Goal: Transaction & Acquisition: Purchase product/service

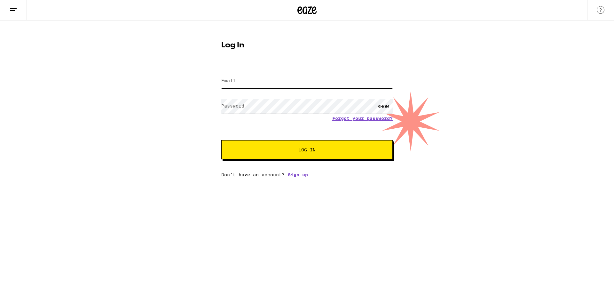
click at [263, 80] on input "Email" at bounding box center [307, 81] width 172 height 14
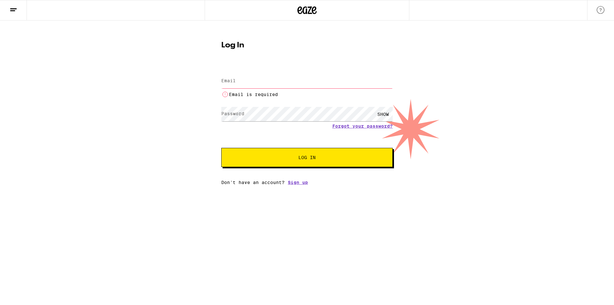
drag, startPoint x: 477, startPoint y: 107, endPoint x: 454, endPoint y: 106, distance: 22.1
click at [476, 107] on div "Log In Email Email Email is required Password Password SHOW Forgot your passwor…" at bounding box center [307, 102] width 614 height 164
click at [306, 78] on input "Email" at bounding box center [307, 81] width 172 height 14
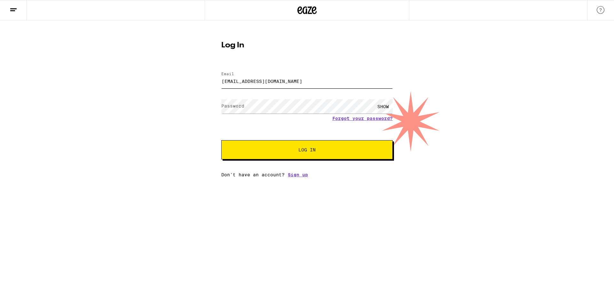
type input "[EMAIL_ADDRESS][DOMAIN_NAME]"
click at [221, 140] on button "Log In" at bounding box center [307, 149] width 172 height 19
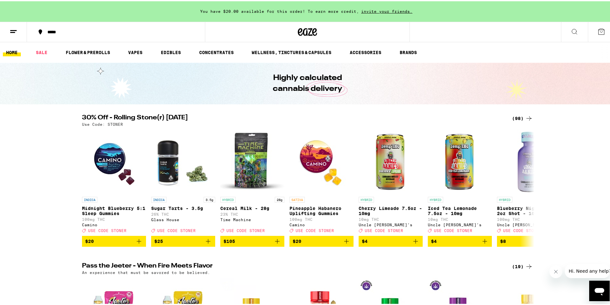
drag, startPoint x: 57, startPoint y: 192, endPoint x: 84, endPoint y: 69, distance: 125.9
click at [143, 53] on link "VAPES" at bounding box center [135, 51] width 21 height 8
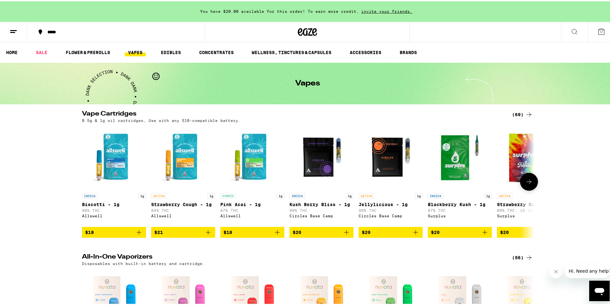
click at [525, 182] on icon at bounding box center [529, 181] width 8 height 8
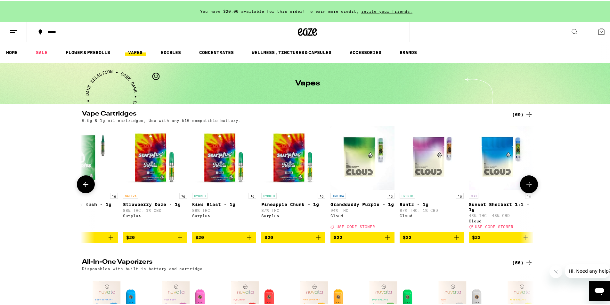
scroll to position [0, 381]
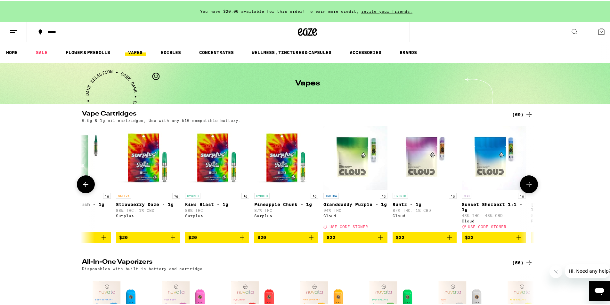
click at [90, 181] on button at bounding box center [86, 183] width 18 height 18
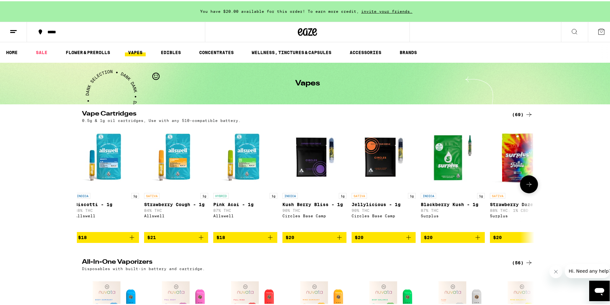
scroll to position [0, 0]
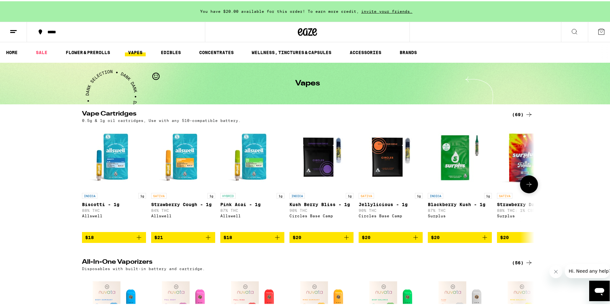
click at [532, 181] on button at bounding box center [529, 183] width 18 height 18
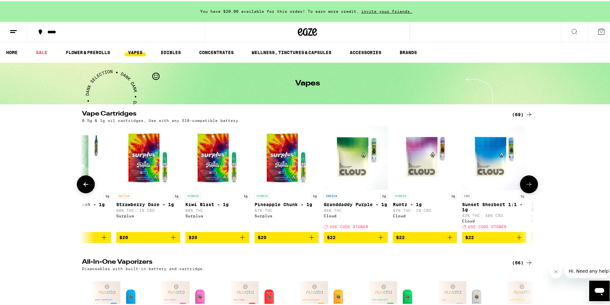
scroll to position [0, 381]
click at [528, 181] on button at bounding box center [529, 183] width 18 height 18
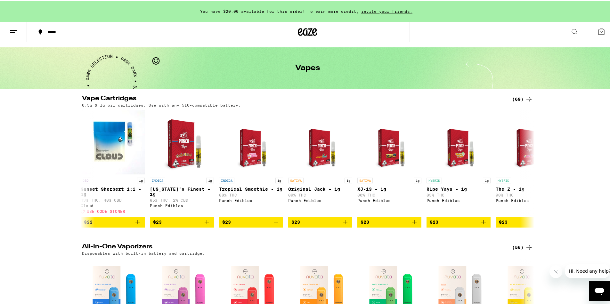
scroll to position [4, 0]
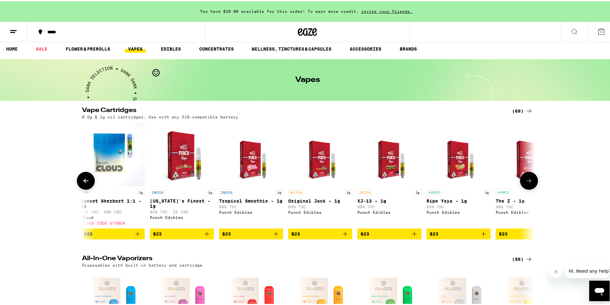
click at [86, 181] on icon at bounding box center [86, 180] width 8 height 8
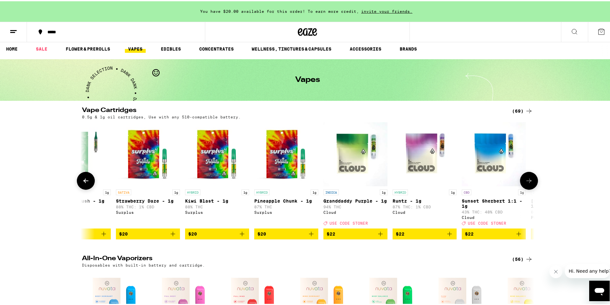
click at [81, 177] on button at bounding box center [86, 180] width 18 height 18
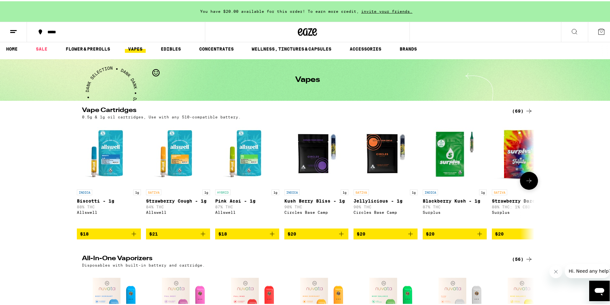
scroll to position [0, 0]
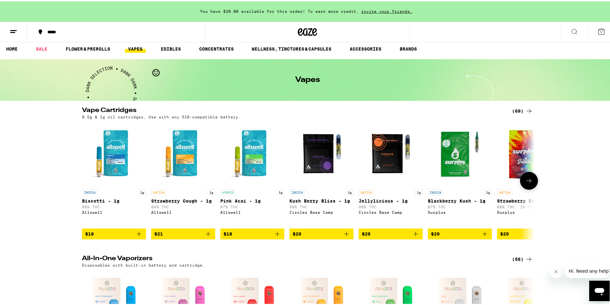
click at [527, 183] on icon at bounding box center [529, 180] width 8 height 8
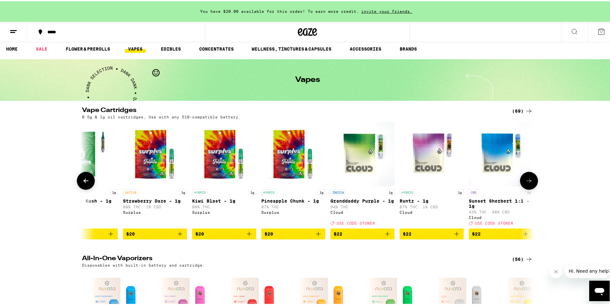
scroll to position [0, 381]
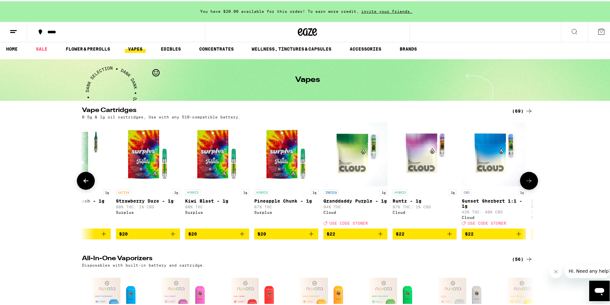
click at [89, 183] on button at bounding box center [86, 180] width 18 height 18
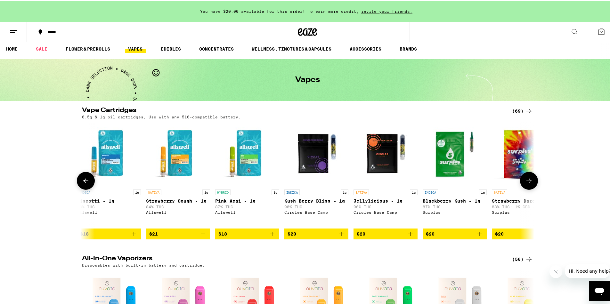
scroll to position [0, 0]
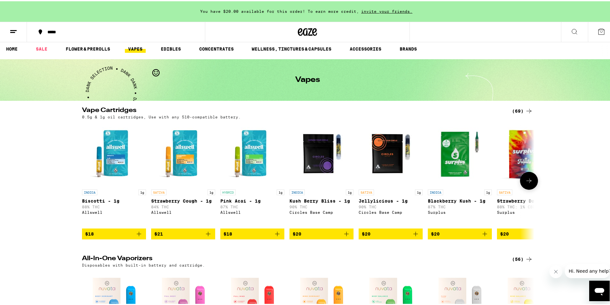
click at [84, 183] on div at bounding box center [86, 180] width 18 height 18
click at [522, 187] on button at bounding box center [529, 180] width 18 height 18
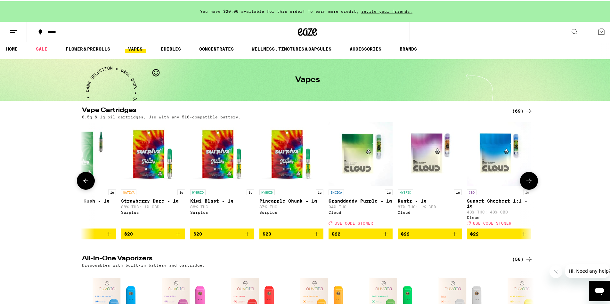
scroll to position [0, 381]
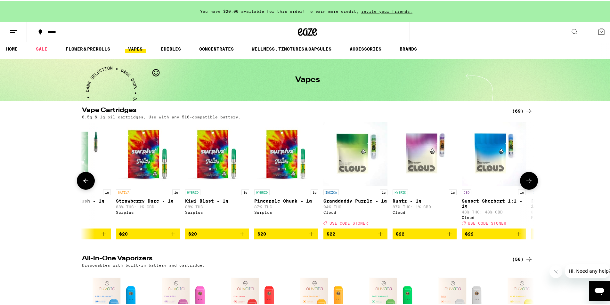
click at [270, 236] on span "$20" at bounding box center [286, 233] width 58 height 8
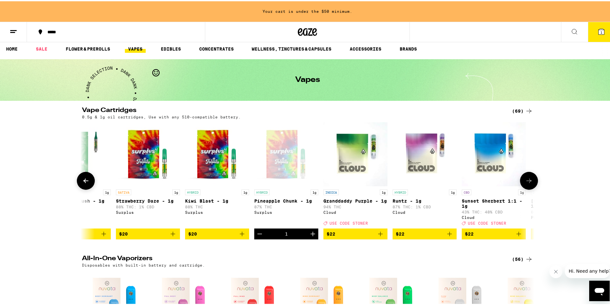
click at [89, 188] on button at bounding box center [86, 180] width 18 height 18
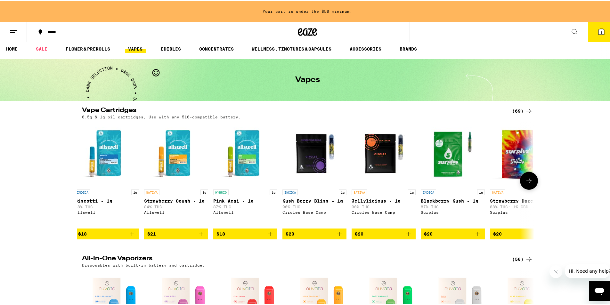
scroll to position [0, 0]
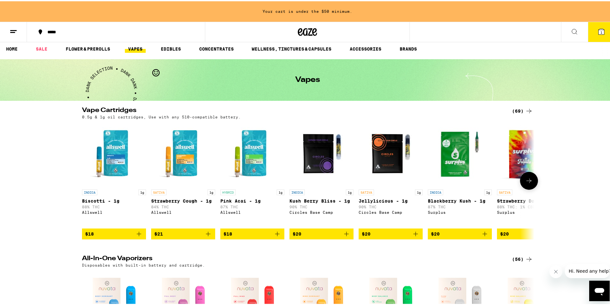
click at [115, 236] on span "$18" at bounding box center [114, 233] width 58 height 8
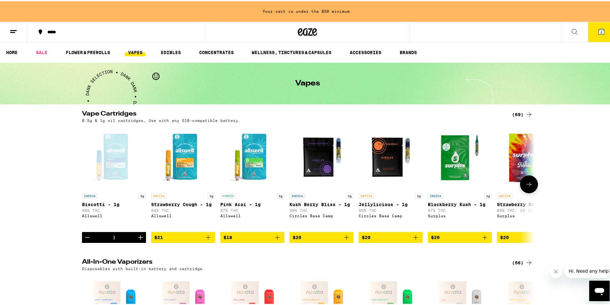
click at [526, 187] on icon at bounding box center [529, 183] width 8 height 8
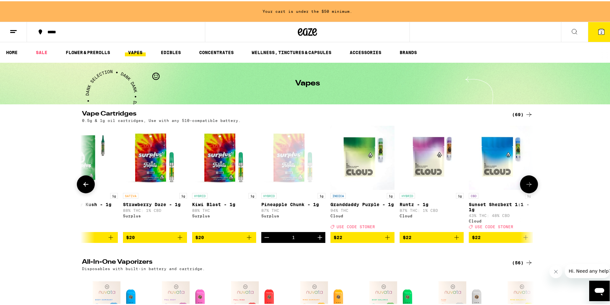
scroll to position [0, 381]
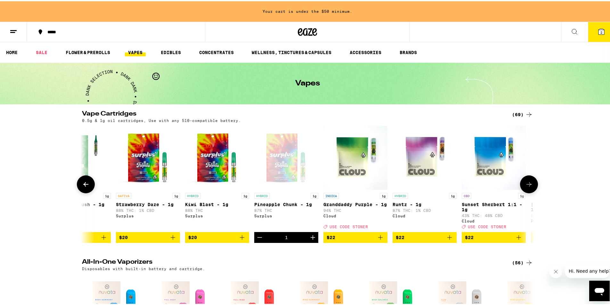
click at [525, 190] on button at bounding box center [529, 183] width 18 height 18
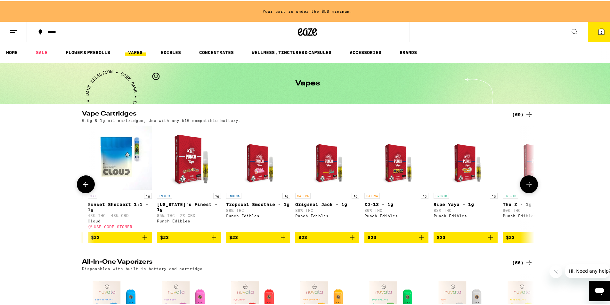
scroll to position [0, 762]
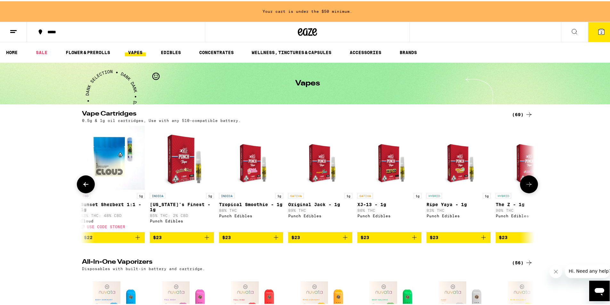
click at [81, 190] on button at bounding box center [86, 183] width 18 height 18
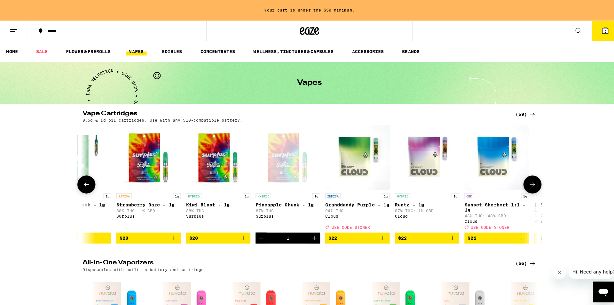
scroll to position [0, 381]
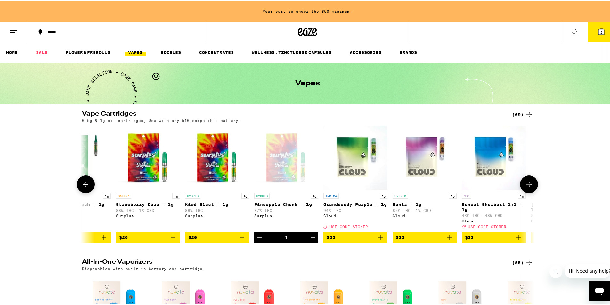
click at [238, 240] on icon "Add to bag" at bounding box center [242, 236] width 8 height 8
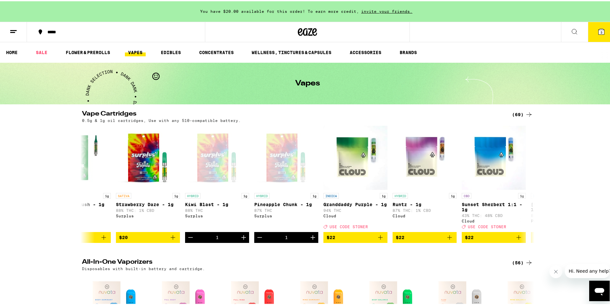
click at [602, 34] on button "3" at bounding box center [601, 31] width 27 height 20
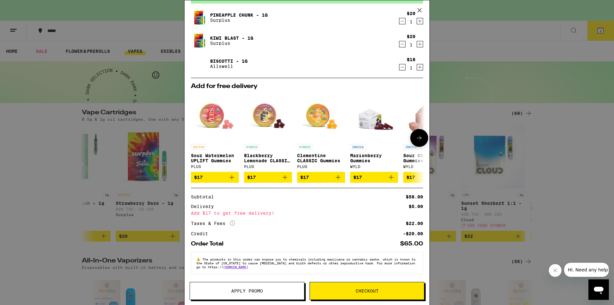
scroll to position [38, 0]
drag, startPoint x: 530, startPoint y: 193, endPoint x: 394, endPoint y: 204, distance: 136.1
click at [395, 204] on div "Your Cart You have $20.00 available for this order! To earn more credit, invite…" at bounding box center [307, 152] width 614 height 305
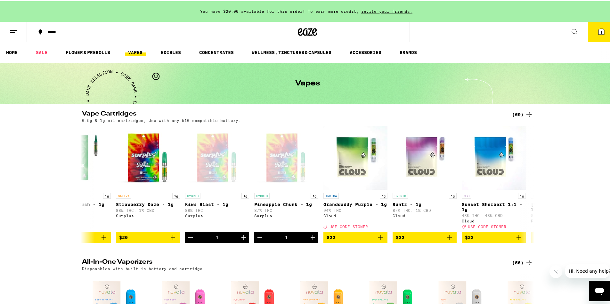
click at [394, 200] on div "Your Cart You have $20.00 available for this order! To earn more credit, invite…" at bounding box center [307, 152] width 614 height 305
drag, startPoint x: 394, startPoint y: 200, endPoint x: 379, endPoint y: 120, distance: 81.7
click at [385, 139] on div "Your Cart You have $20.00 available for this order! To earn more credit, invite…" at bounding box center [307, 152] width 614 height 305
click at [601, 34] on button "3" at bounding box center [601, 31] width 27 height 20
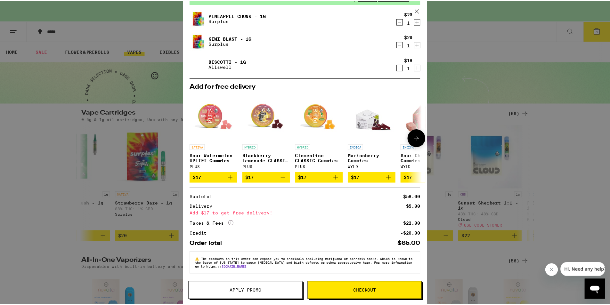
scroll to position [38, 0]
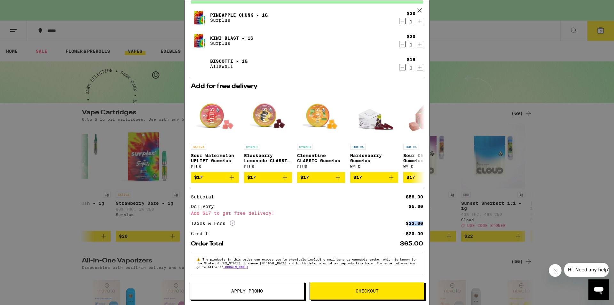
drag, startPoint x: 404, startPoint y: 223, endPoint x: 425, endPoint y: 222, distance: 20.8
click at [425, 222] on div "Your Cart You have $20.00 available for this order! To earn more credit, invite…" at bounding box center [307, 142] width 245 height 285
click at [459, 203] on div "Your Cart You have $20.00 available for this order! To earn more credit, invite…" at bounding box center [307, 152] width 614 height 305
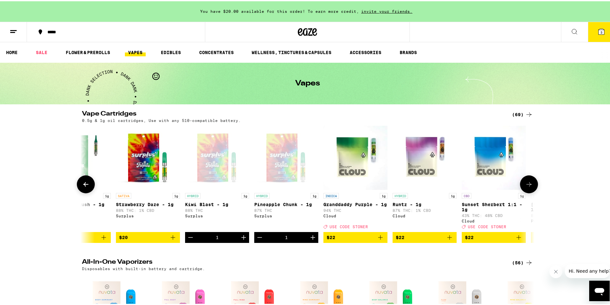
click at [84, 187] on icon at bounding box center [86, 183] width 8 height 8
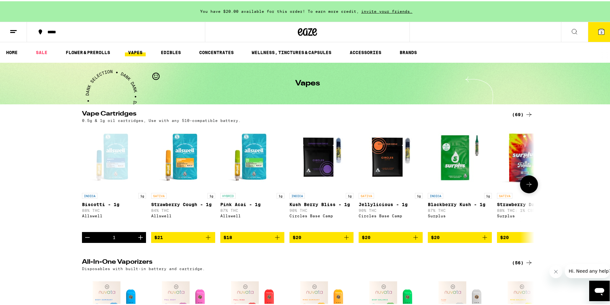
click at [86, 185] on div at bounding box center [86, 183] width 18 height 18
click at [90, 242] on button "Decrement" at bounding box center [87, 236] width 11 height 11
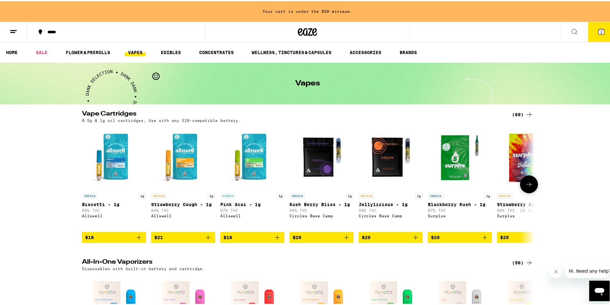
click at [529, 184] on icon at bounding box center [529, 183] width 8 height 8
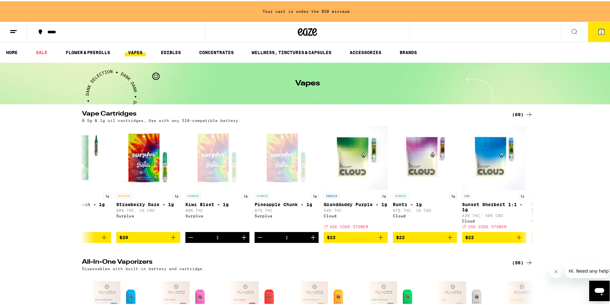
scroll to position [0, 381]
click at [188, 240] on icon "Decrement" at bounding box center [191, 236] width 8 height 8
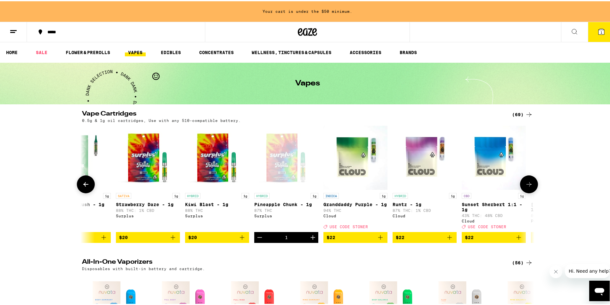
click at [260, 240] on icon "Decrement" at bounding box center [260, 236] width 8 height 8
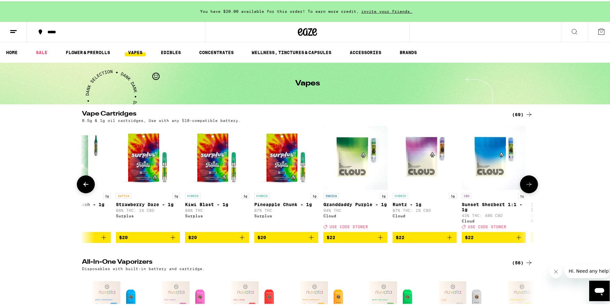
click at [522, 189] on button at bounding box center [529, 183] width 18 height 18
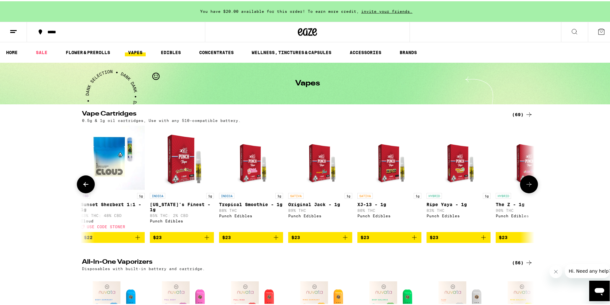
click at [525, 187] on icon at bounding box center [529, 183] width 8 height 8
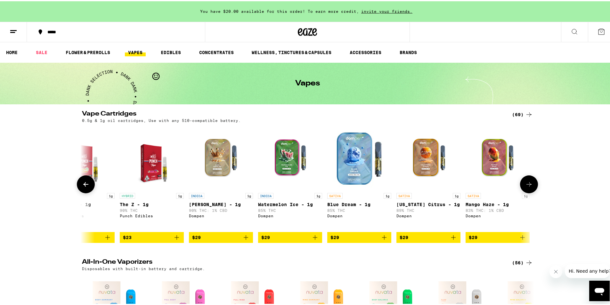
scroll to position [0, 1142]
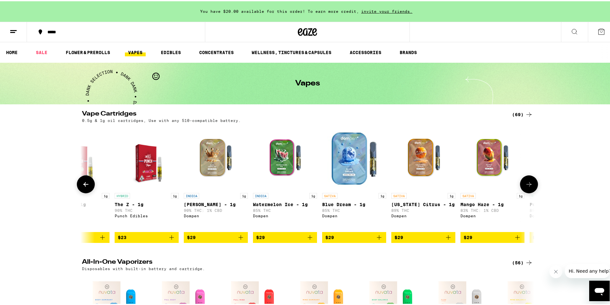
click at [309, 240] on icon "Add to bag" at bounding box center [310, 236] width 8 height 8
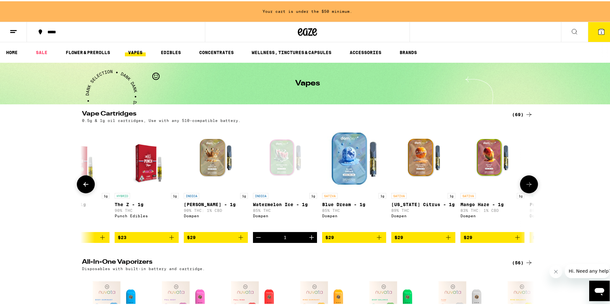
click at [91, 184] on button at bounding box center [86, 183] width 18 height 18
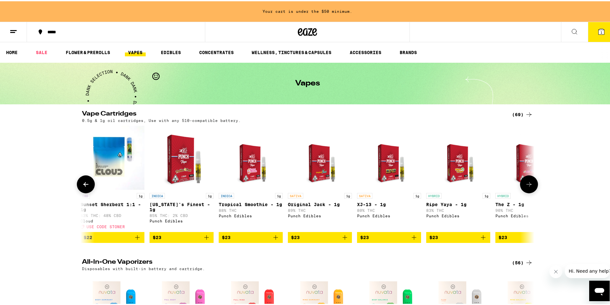
scroll to position [0, 762]
click at [273, 239] on icon "Add to bag" at bounding box center [276, 236] width 8 height 8
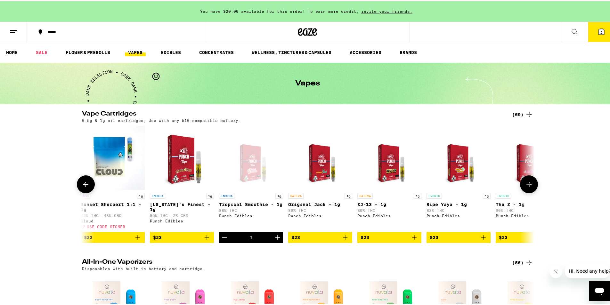
click at [77, 187] on button at bounding box center [86, 183] width 18 height 18
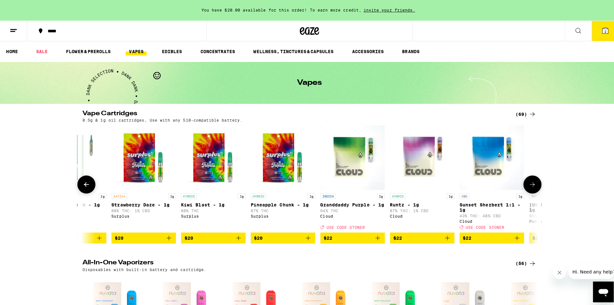
scroll to position [0, 381]
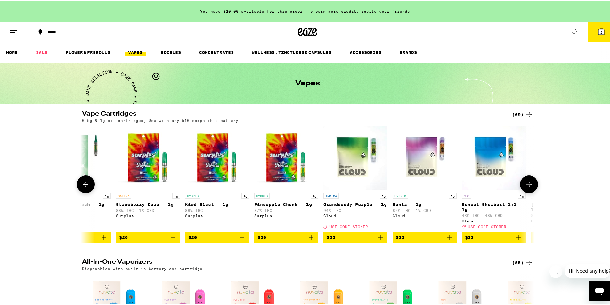
click at [355, 227] on div "INDICA 1g Granddaddy Purple - 1g 94% THC Cloud Deal Created with Sketch. USE CO…" at bounding box center [355, 210] width 64 height 36
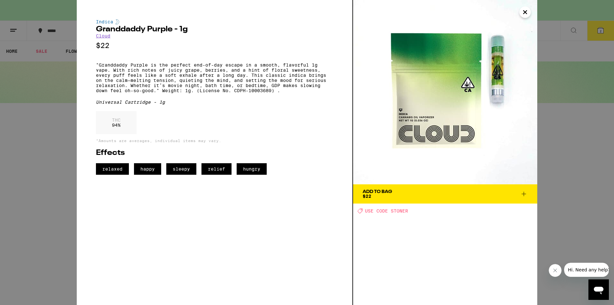
click at [565, 209] on div "Indica Granddaddy Purple - 1g Cloud $22 "Granddaddy Purple is the perfect end-o…" at bounding box center [307, 152] width 614 height 305
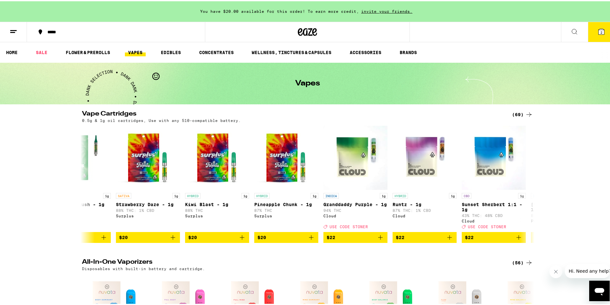
click at [598, 28] on icon at bounding box center [601, 31] width 6 height 6
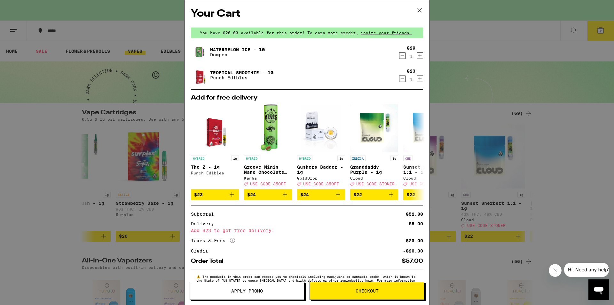
click at [528, 163] on div "Your Cart You have $20.00 available for this order! To earn more credit, invite…" at bounding box center [307, 152] width 614 height 305
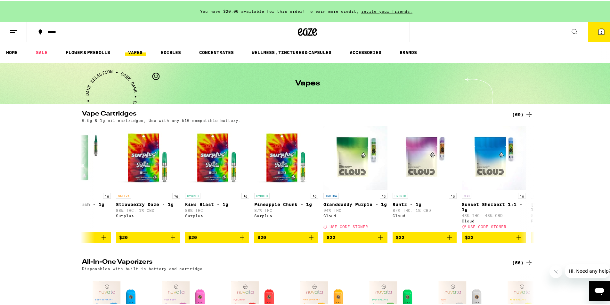
click at [52, 29] on div "*****" at bounding box center [119, 30] width 150 height 4
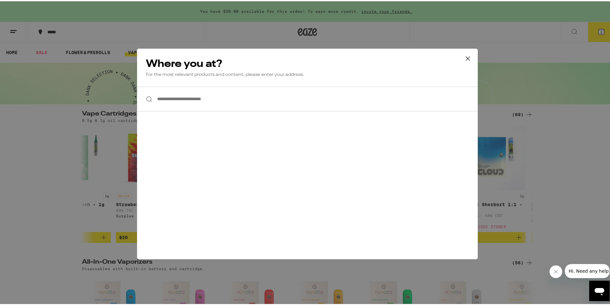
click at [269, 94] on input "**********" at bounding box center [307, 97] width 340 height 25
click at [269, 97] on input "**********" at bounding box center [307, 97] width 340 height 25
click at [269, 96] on input "**********" at bounding box center [307, 97] width 340 height 25
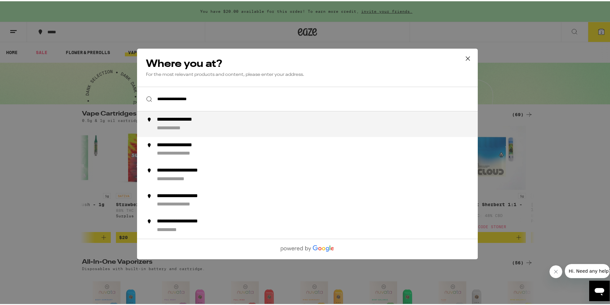
click at [244, 122] on div "**********" at bounding box center [320, 122] width 326 height 15
type input "**********"
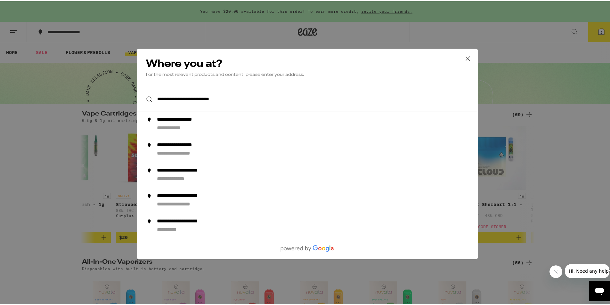
click at [264, 102] on input "**********" at bounding box center [307, 97] width 340 height 25
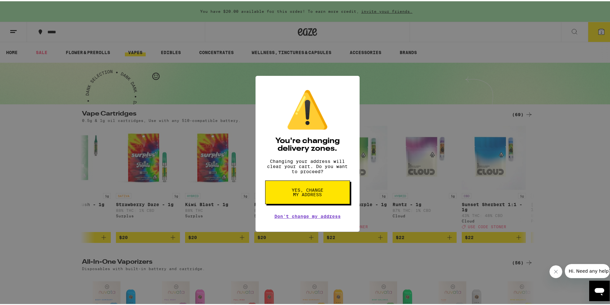
click at [307, 218] on link "Don't change my address" at bounding box center [307, 214] width 66 height 5
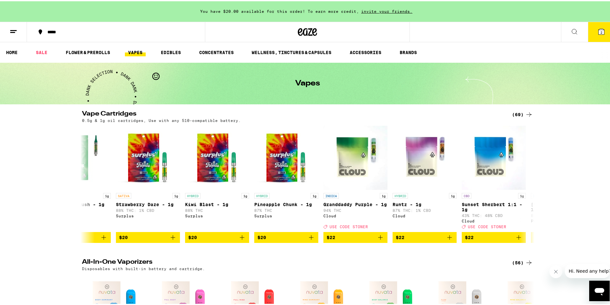
click at [57, 25] on button "*****" at bounding box center [116, 30] width 178 height 19
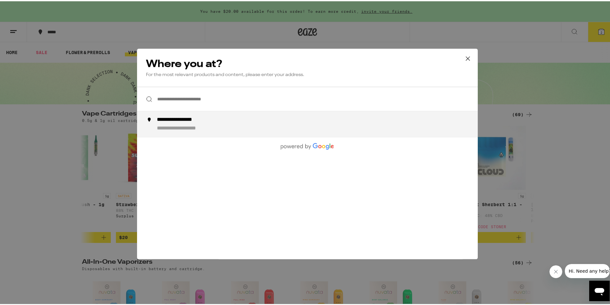
click at [470, 124] on li "**********" at bounding box center [307, 123] width 340 height 26
type input "**********"
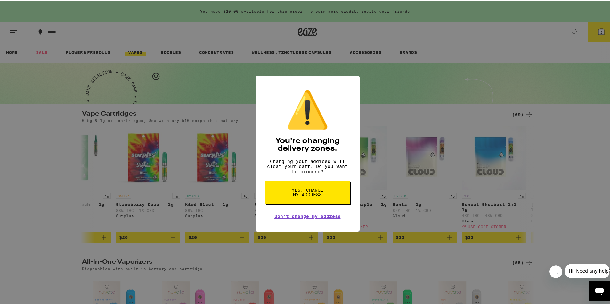
click at [311, 196] on span "Yes, change my address" at bounding box center [307, 191] width 33 height 9
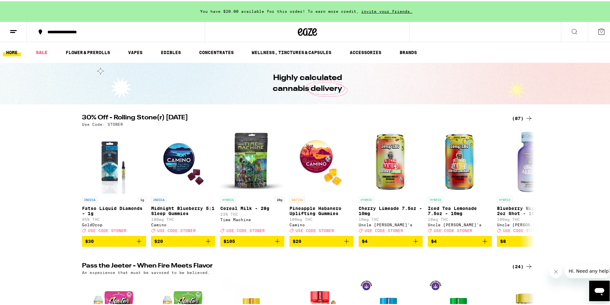
click at [140, 45] on ul "HOME SALE FLOWER & PREROLLS VAPES EDIBLES CONCENTRATES WELLNESS, TINCTURES & CA…" at bounding box center [307, 51] width 614 height 20
click at [138, 49] on link "VAPES" at bounding box center [135, 51] width 21 height 8
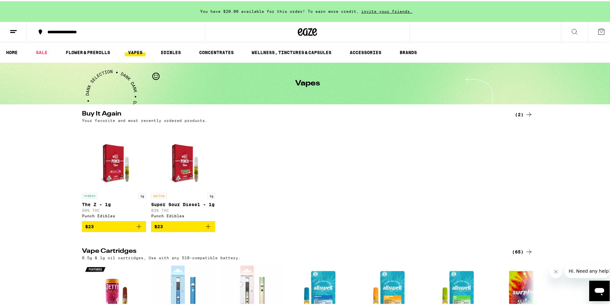
click at [79, 32] on div "**********" at bounding box center [119, 30] width 150 height 4
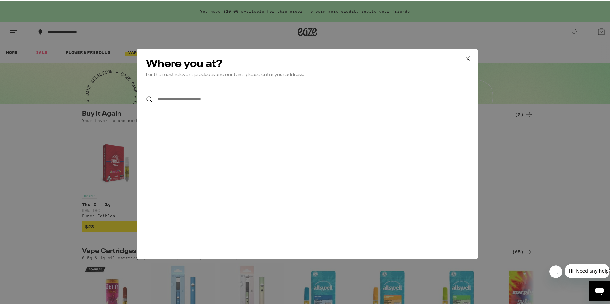
click at [85, 29] on div "**********" at bounding box center [307, 152] width 614 height 305
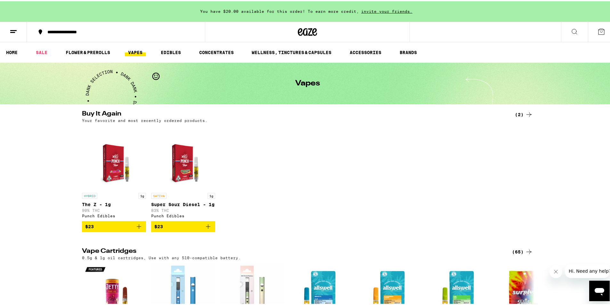
click at [86, 32] on div "**********" at bounding box center [119, 30] width 150 height 4
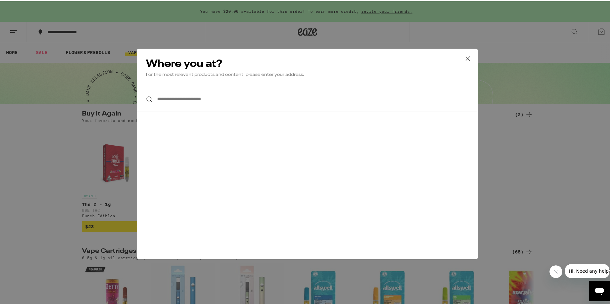
click at [0, 173] on div "**********" at bounding box center [307, 152] width 614 height 305
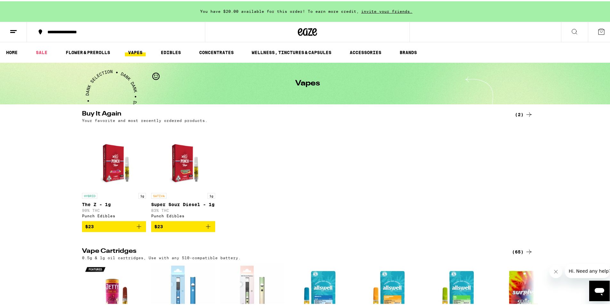
scroll to position [160, 0]
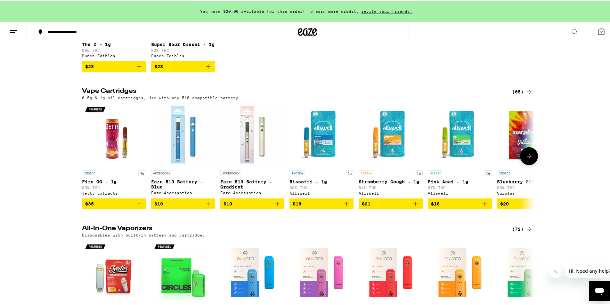
click at [530, 164] on button at bounding box center [529, 155] width 18 height 18
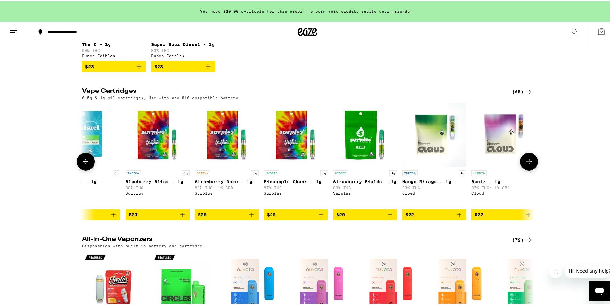
scroll to position [0, 381]
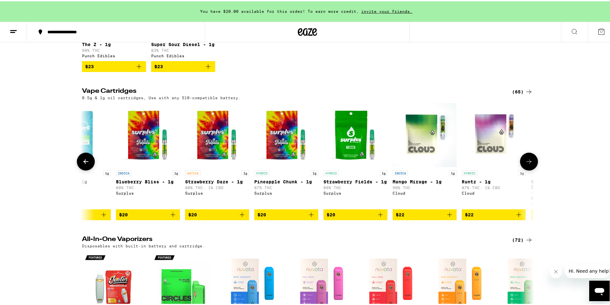
click at [530, 164] on button at bounding box center [529, 160] width 18 height 18
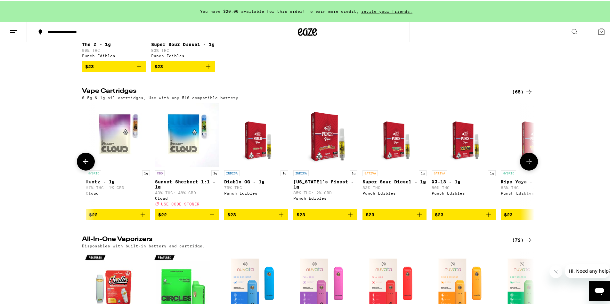
scroll to position [0, 762]
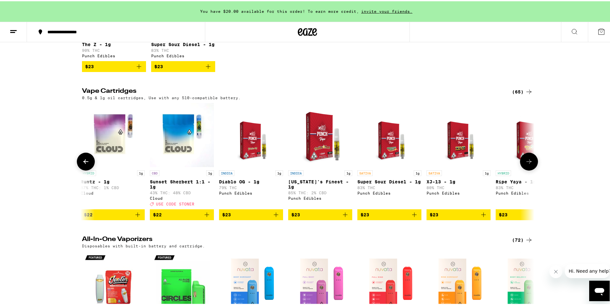
click at [530, 164] on button at bounding box center [529, 160] width 18 height 18
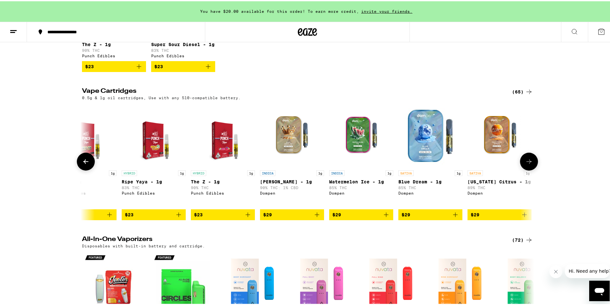
scroll to position [0, 1142]
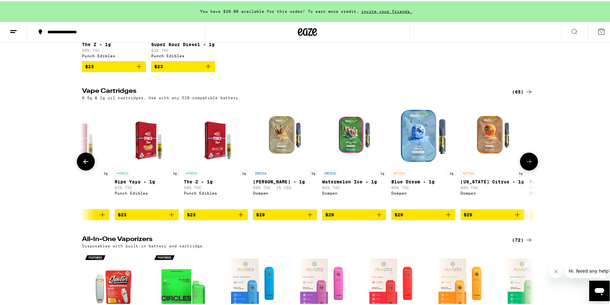
click at [352, 183] on p "Watermelon Ice - 1g" at bounding box center [354, 180] width 64 height 5
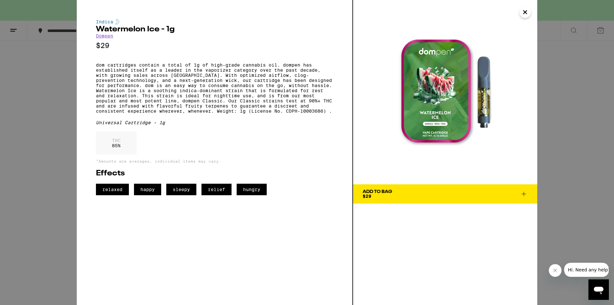
click at [424, 194] on span "Add To Bag $29" at bounding box center [445, 193] width 165 height 9
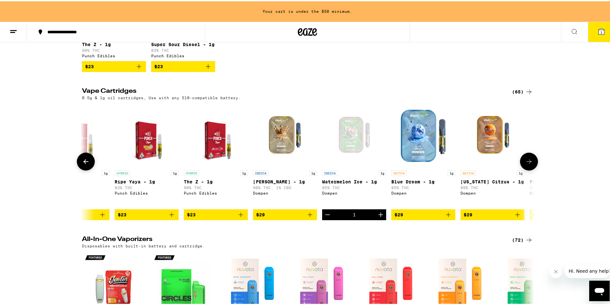
click at [86, 164] on icon at bounding box center [86, 160] width 8 height 8
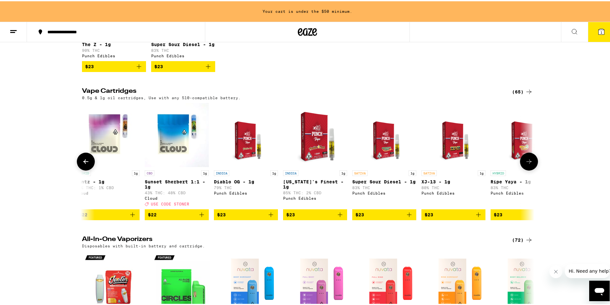
scroll to position [0, 762]
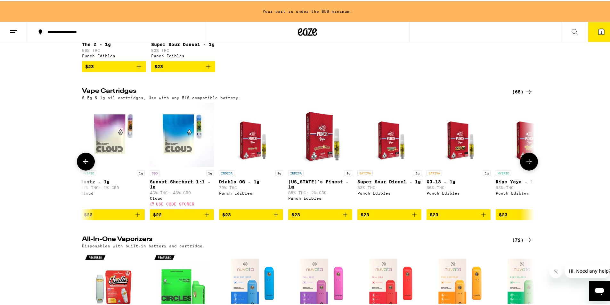
click at [527, 164] on icon at bounding box center [529, 160] width 8 height 8
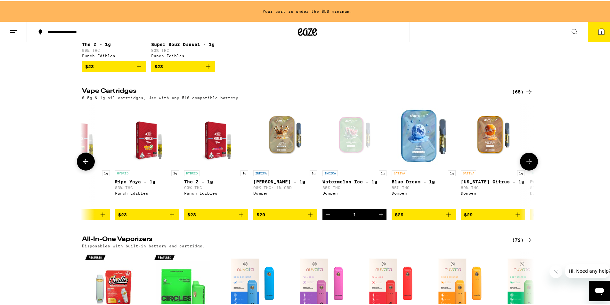
scroll to position [0, 1142]
click at [92, 169] on div at bounding box center [86, 160] width 18 height 18
click at [88, 164] on button at bounding box center [86, 160] width 18 height 18
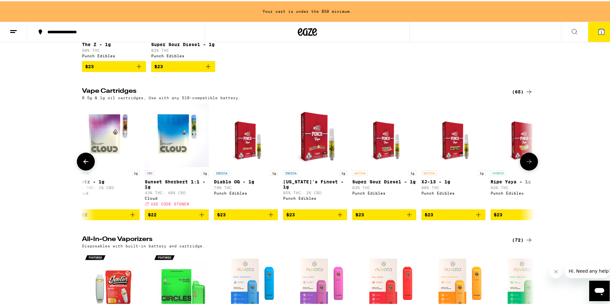
scroll to position [0, 762]
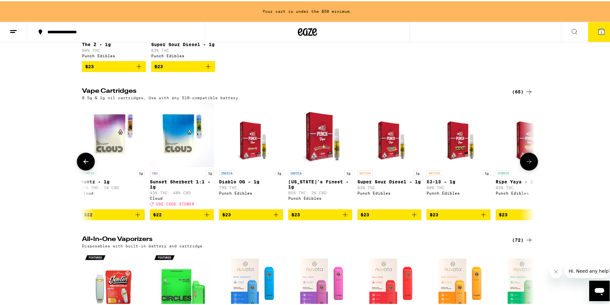
click at [530, 164] on icon at bounding box center [529, 160] width 8 height 8
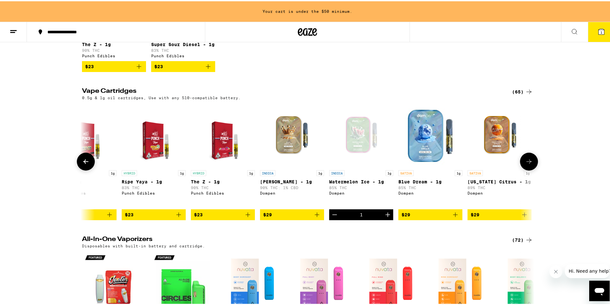
scroll to position [0, 1142]
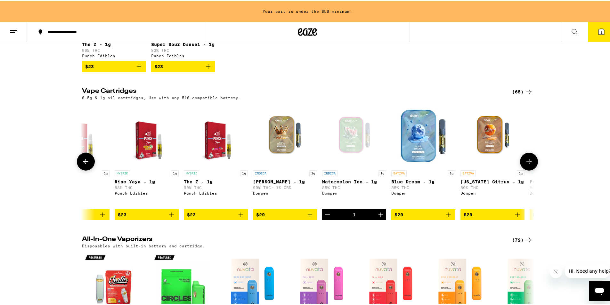
click at [85, 163] on icon at bounding box center [85, 160] width 5 height 4
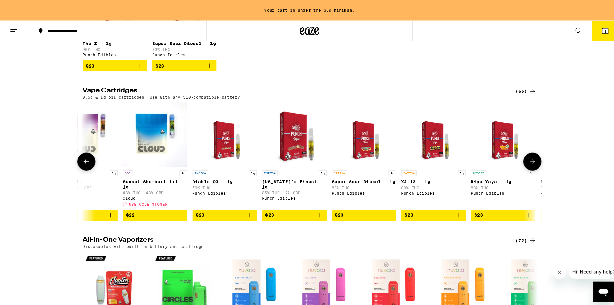
scroll to position [0, 762]
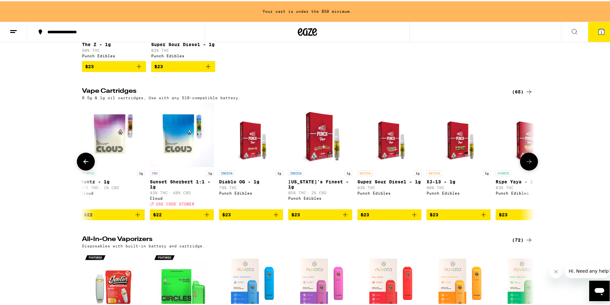
click at [344, 217] on icon "Add to bag" at bounding box center [345, 214] width 8 height 8
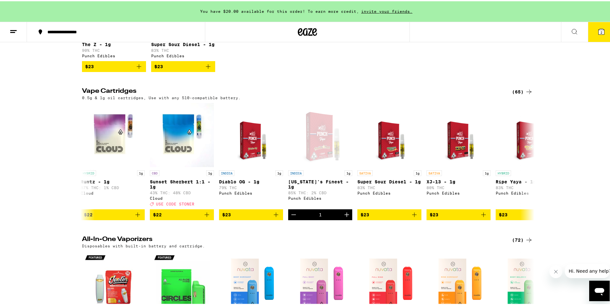
click at [590, 26] on button "2" at bounding box center [601, 31] width 27 height 20
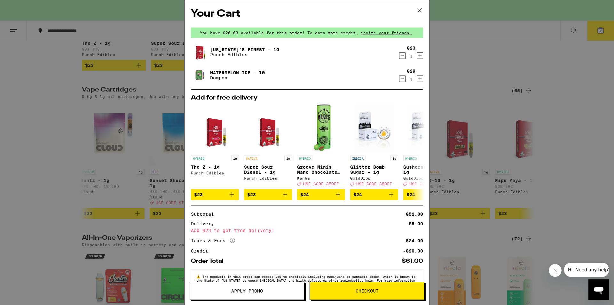
scroll to position [22, 0]
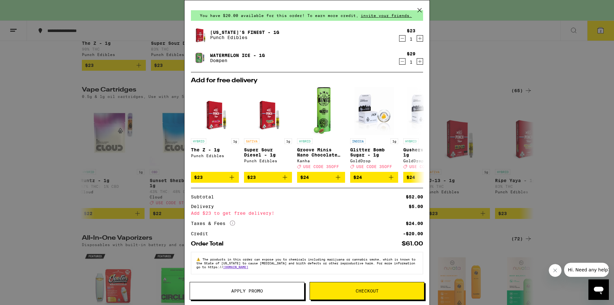
click at [360, 292] on span "Checkout" at bounding box center [367, 291] width 23 height 4
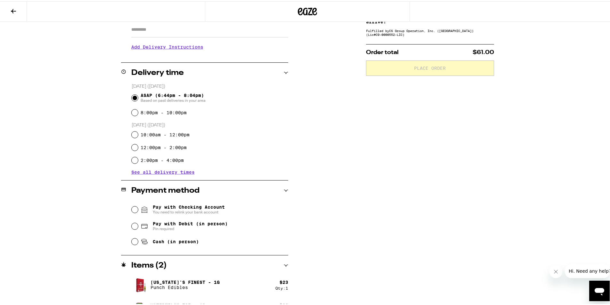
scroll to position [128, 0]
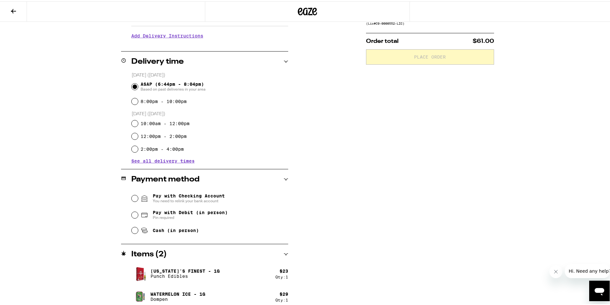
click at [214, 213] on span "Pay with Debit (in person)" at bounding box center [190, 211] width 75 height 5
click at [138, 213] on input "Pay with Debit (in person) Pin required" at bounding box center [135, 214] width 6 height 6
radio input "true"
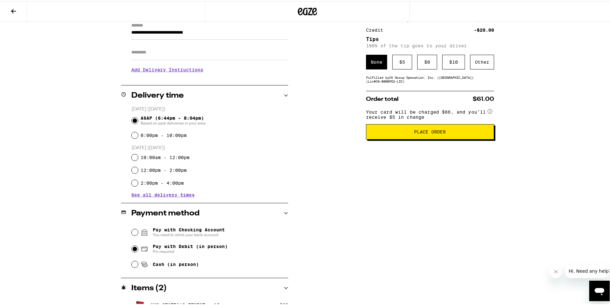
scroll to position [0, 0]
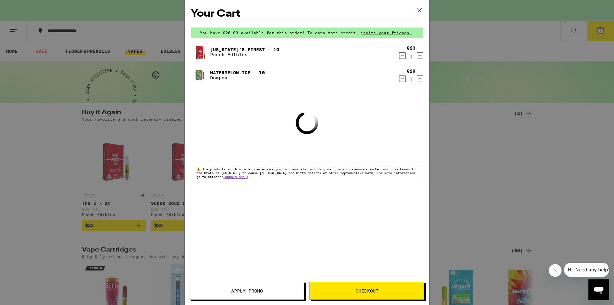
click at [144, 218] on div "Your Cart You have $20.00 available for this order! To earn more credit, invite…" at bounding box center [307, 152] width 614 height 305
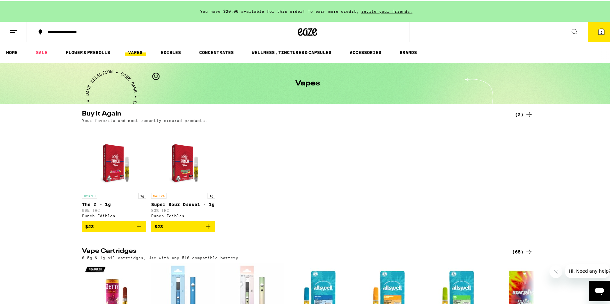
click at [17, 32] on button at bounding box center [13, 31] width 27 height 20
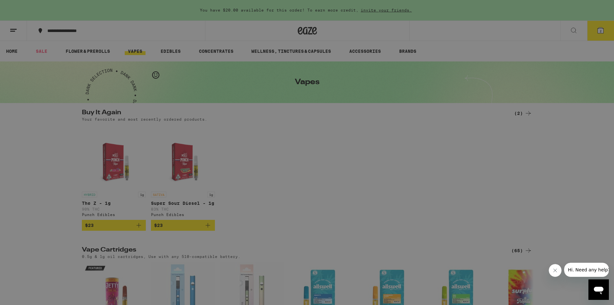
click at [44, 227] on link "Account" at bounding box center [89, 224] width 112 height 8
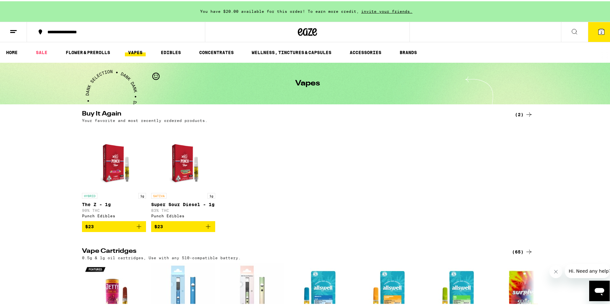
click at [597, 34] on button "2" at bounding box center [601, 31] width 27 height 20
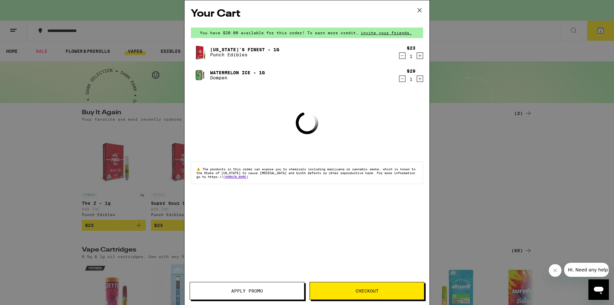
click at [369, 297] on button "Checkout" at bounding box center [367, 291] width 115 height 18
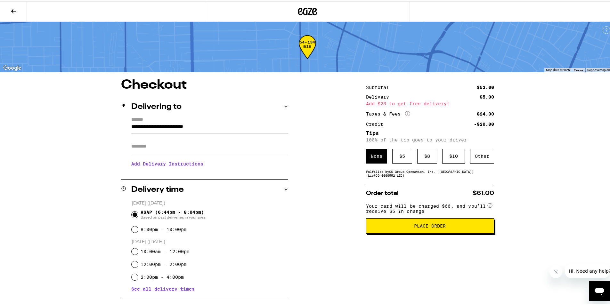
drag, startPoint x: 260, startPoint y: 219, endPoint x: 260, endPoint y: 212, distance: 7.4
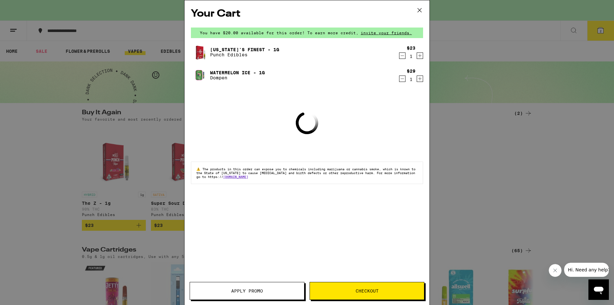
click at [261, 299] on button "Apply Promo" at bounding box center [247, 291] width 115 height 18
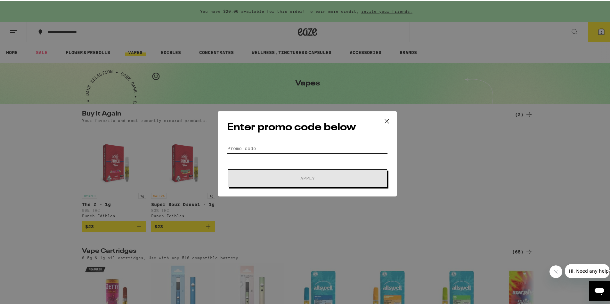
click at [275, 147] on input "Promo Code" at bounding box center [307, 147] width 161 height 10
click at [277, 144] on input "Promo Code" at bounding box center [307, 147] width 161 height 10
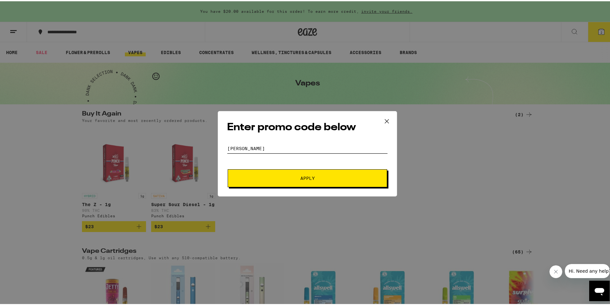
type input "[PERSON_NAME]"
click at [388, 118] on button at bounding box center [387, 120] width 20 height 20
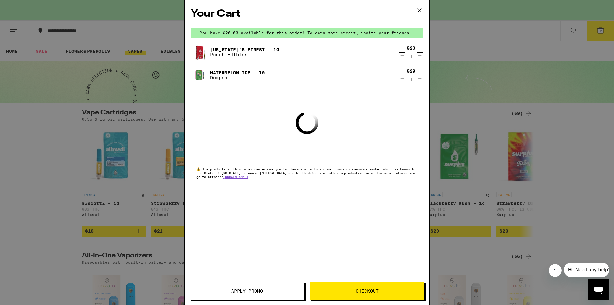
click at [447, 177] on div "Your Cart You have $20.00 available for this order! To earn more credit, invite…" at bounding box center [307, 152] width 614 height 305
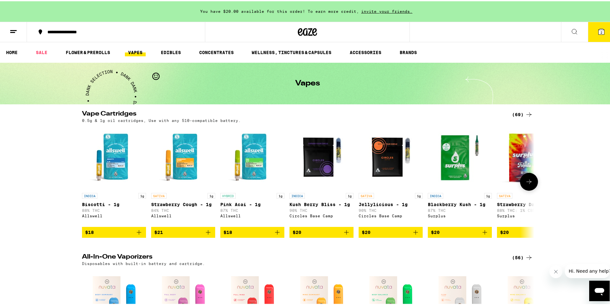
click at [525, 181] on icon at bounding box center [529, 181] width 8 height 8
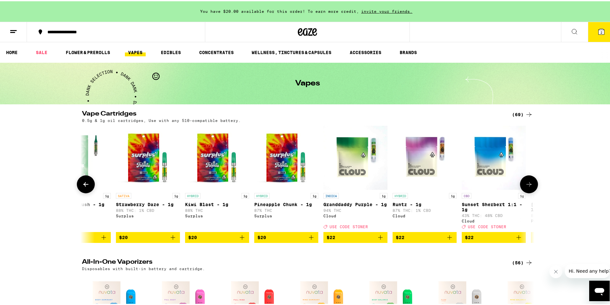
click at [525, 183] on icon at bounding box center [529, 183] width 8 height 8
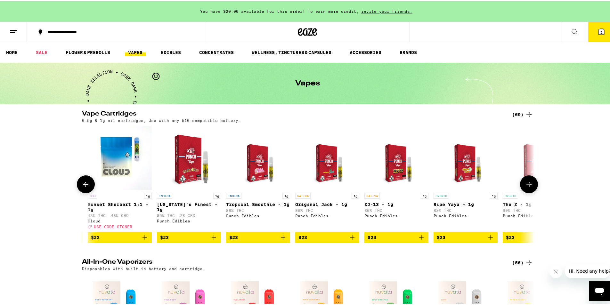
scroll to position [0, 762]
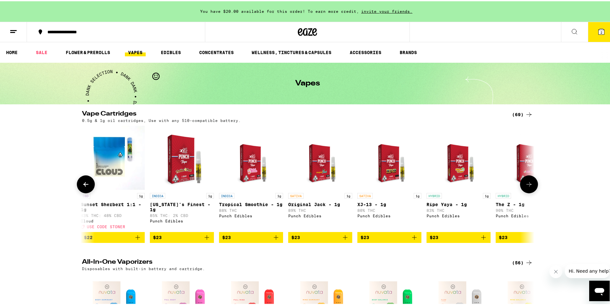
click at [525, 187] on icon at bounding box center [529, 183] width 8 height 8
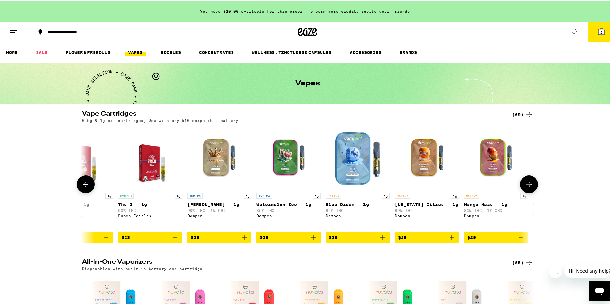
scroll to position [0, 1142]
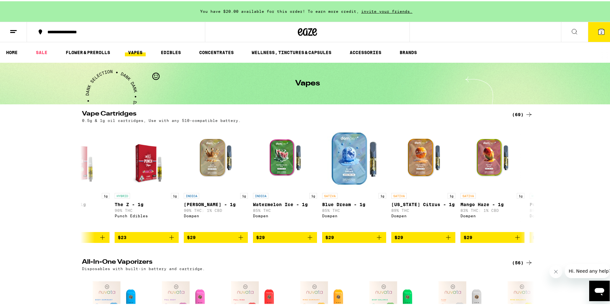
click at [603, 31] on button "2" at bounding box center [601, 31] width 27 height 20
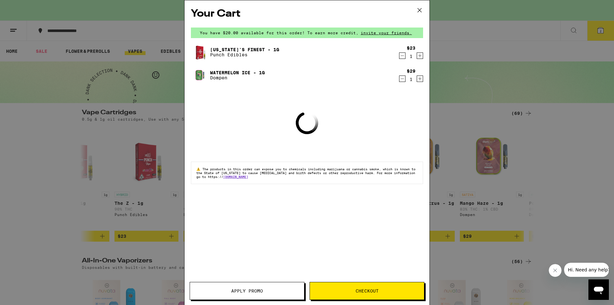
click at [357, 287] on button "Checkout" at bounding box center [367, 291] width 115 height 18
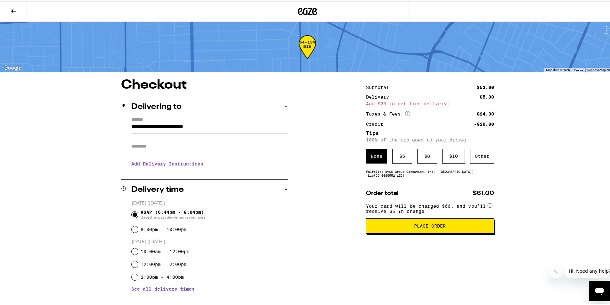
click at [423, 227] on span "Place Order" at bounding box center [430, 224] width 32 height 4
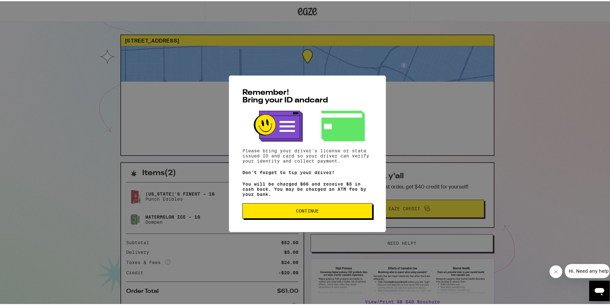
click at [284, 207] on button "Continue" at bounding box center [307, 209] width 130 height 15
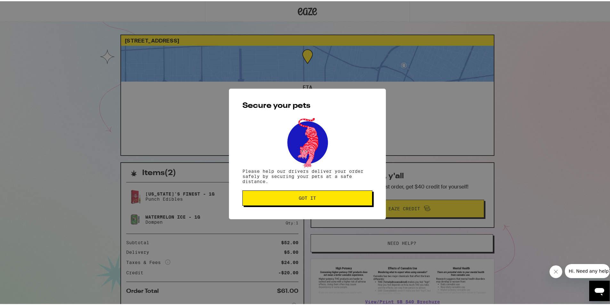
click at [289, 200] on button "Got it" at bounding box center [307, 196] width 130 height 15
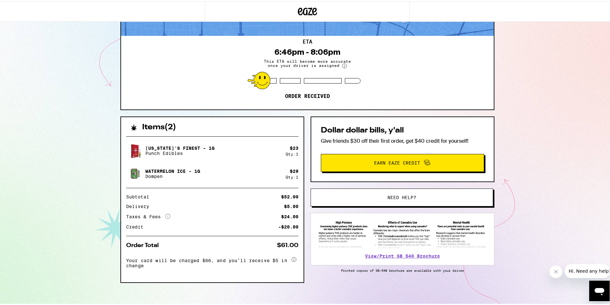
scroll to position [49, 0]
